Goal: Navigation & Orientation: Find specific page/section

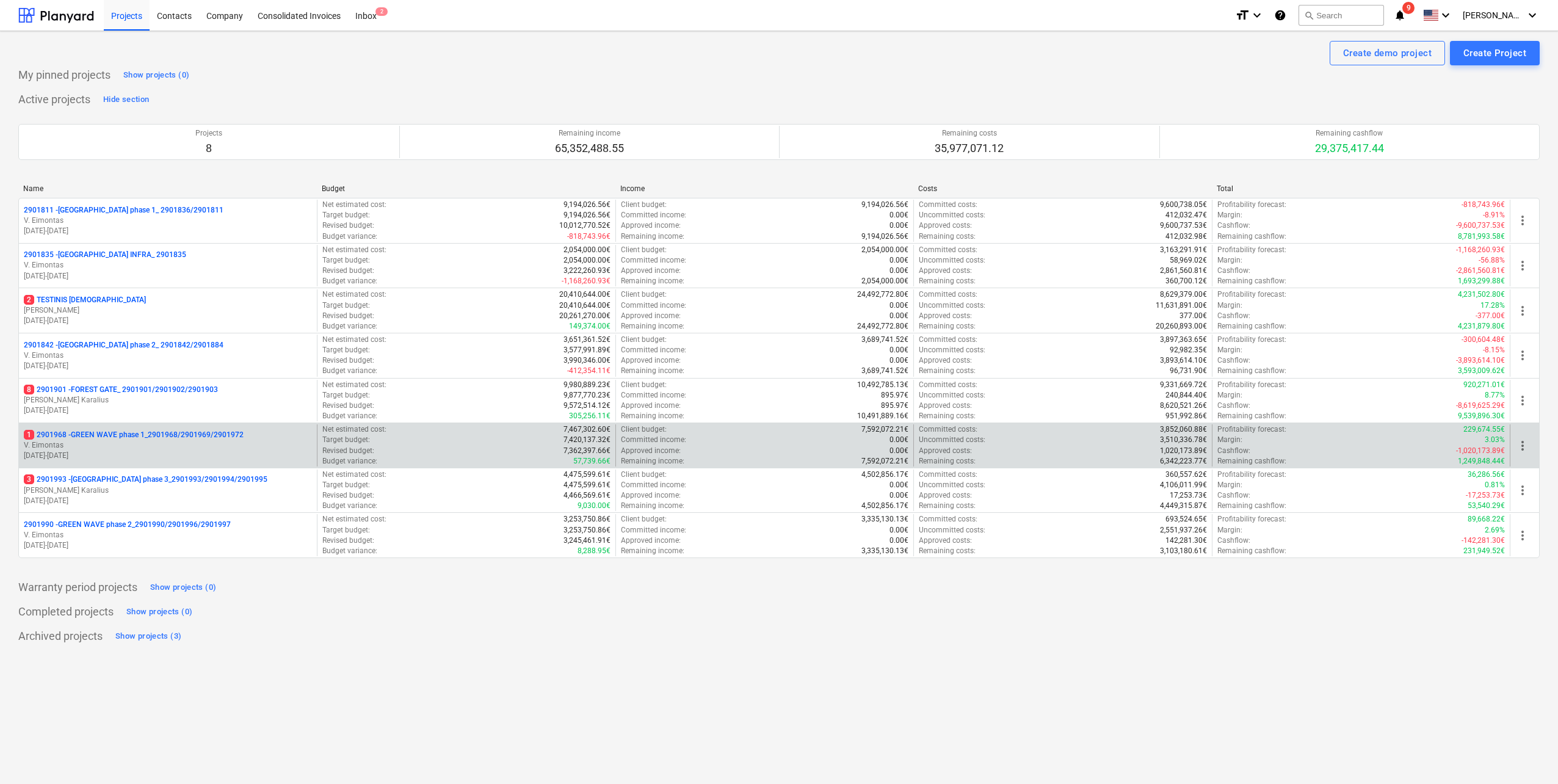
click at [208, 447] on p "V. Eimontas" at bounding box center [168, 445] width 288 height 10
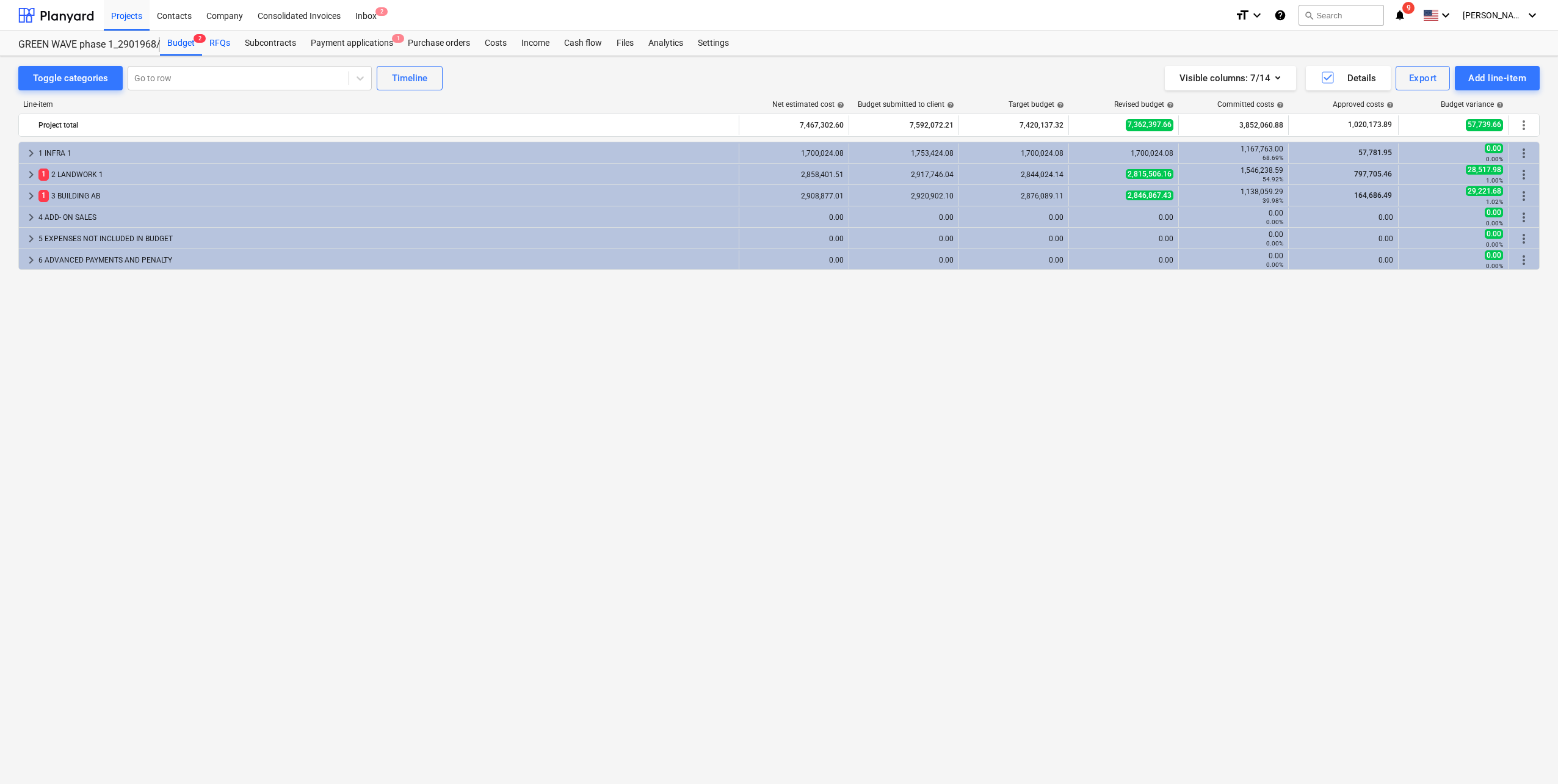
click at [220, 43] on div "RFQs" at bounding box center [219, 43] width 36 height 25
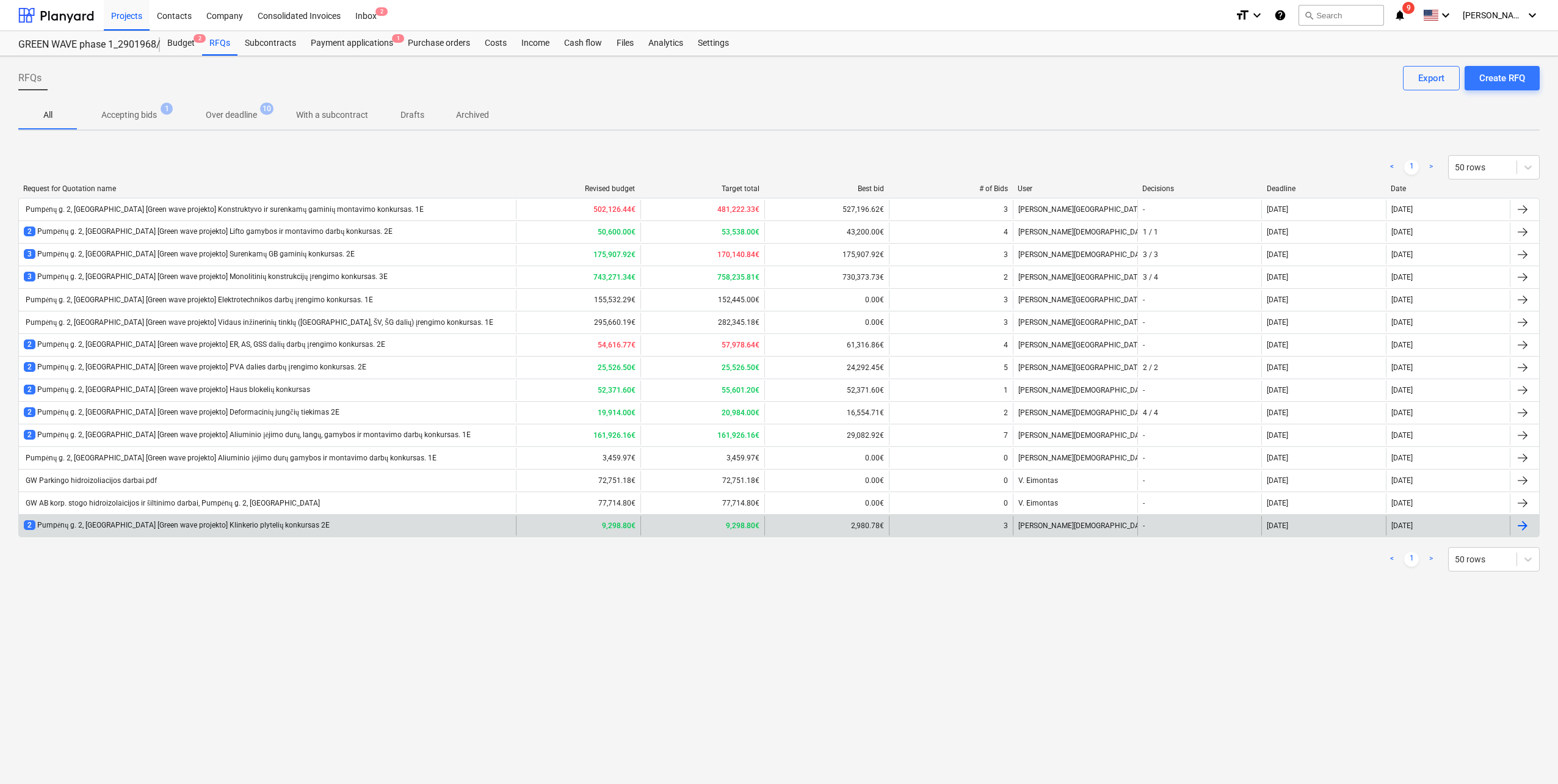
click at [268, 524] on div "2 Pumpėnų g. 2, [GEOGRAPHIC_DATA] [Green wave projekto] Klinkerio plytelių konk…" at bounding box center [177, 525] width 306 height 10
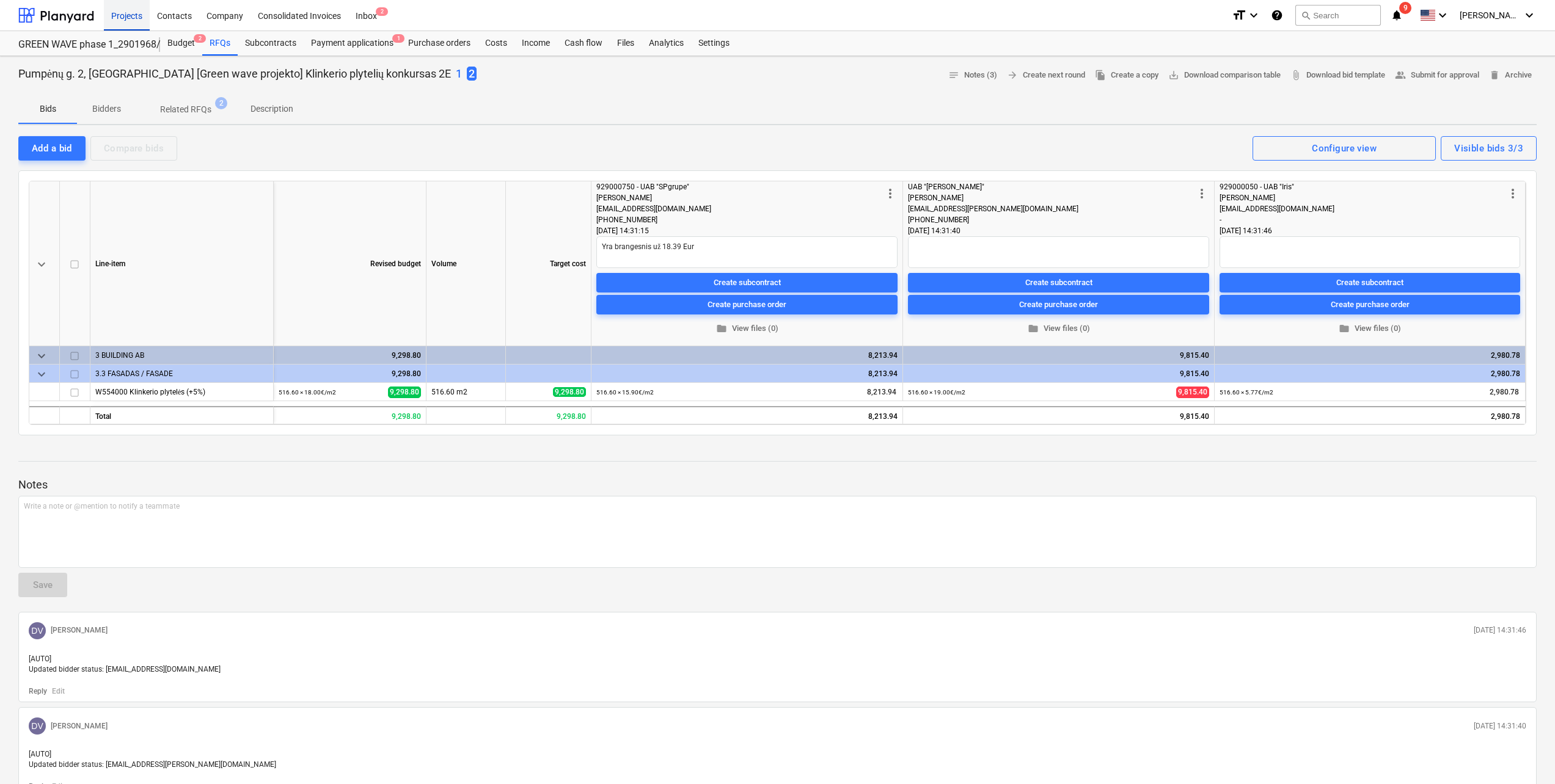
type textarea "x"
click at [72, 25] on div at bounding box center [56, 15] width 76 height 30
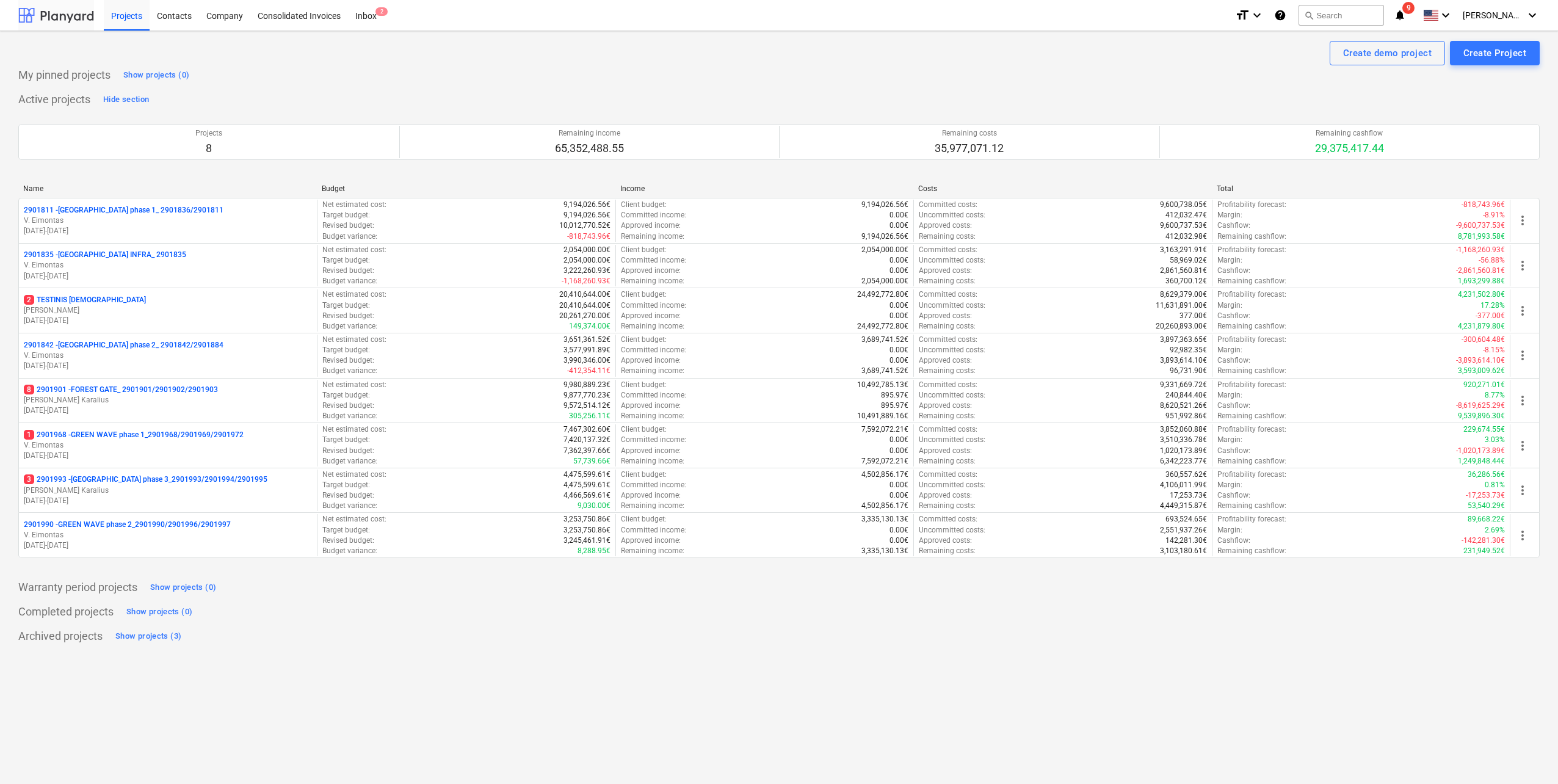
click at [71, 7] on div at bounding box center [56, 15] width 76 height 30
click at [134, 19] on div "Projects" at bounding box center [127, 15] width 46 height 31
click at [65, 17] on div at bounding box center [56, 15] width 76 height 30
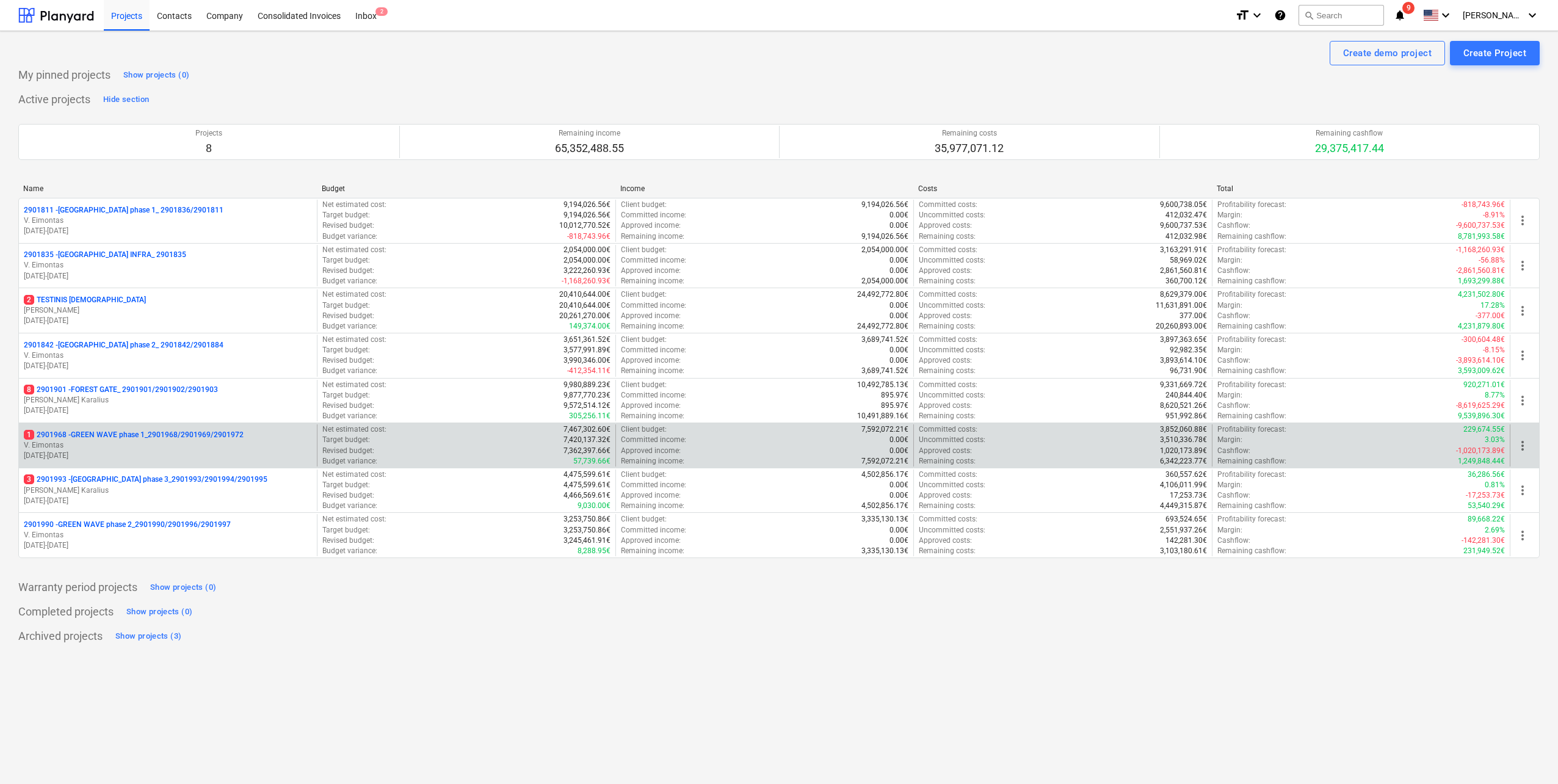
click at [192, 447] on p "V. Eimontas" at bounding box center [168, 445] width 288 height 10
